Goal: Navigation & Orientation: Find specific page/section

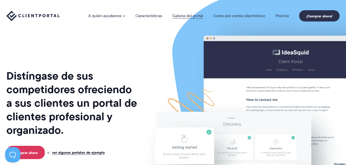
click at [196, 15] on font "Galería del portal" at bounding box center [188, 16] width 31 height 6
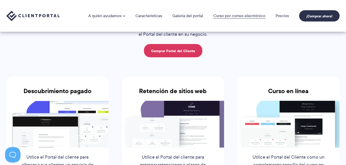
scroll to position [63, 0]
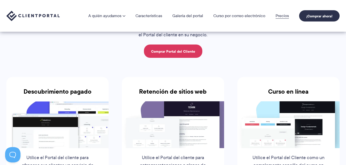
click at [281, 18] on font "Precios" at bounding box center [282, 16] width 13 height 6
click at [281, 15] on font "Precios" at bounding box center [282, 16] width 13 height 6
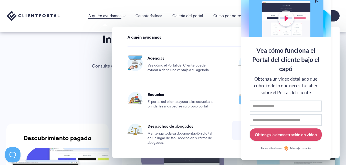
scroll to position [0, 0]
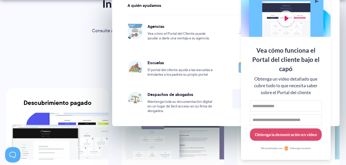
drag, startPoint x: 91, startPoint y: 71, endPoint x: 92, endPoint y: 64, distance: 7.3
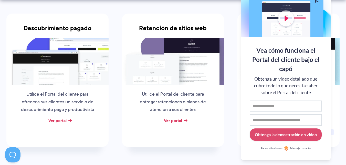
scroll to position [128, 0]
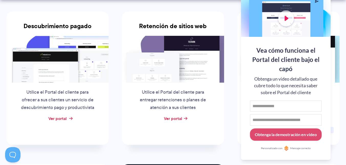
click at [60, 117] on font "Ver portal" at bounding box center [57, 119] width 18 height 6
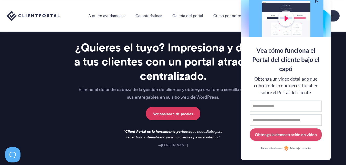
scroll to position [744, 0]
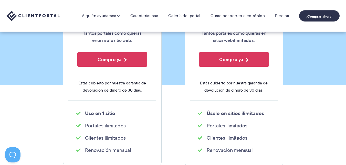
scroll to position [77, 0]
